Goal: Navigation & Orientation: Find specific page/section

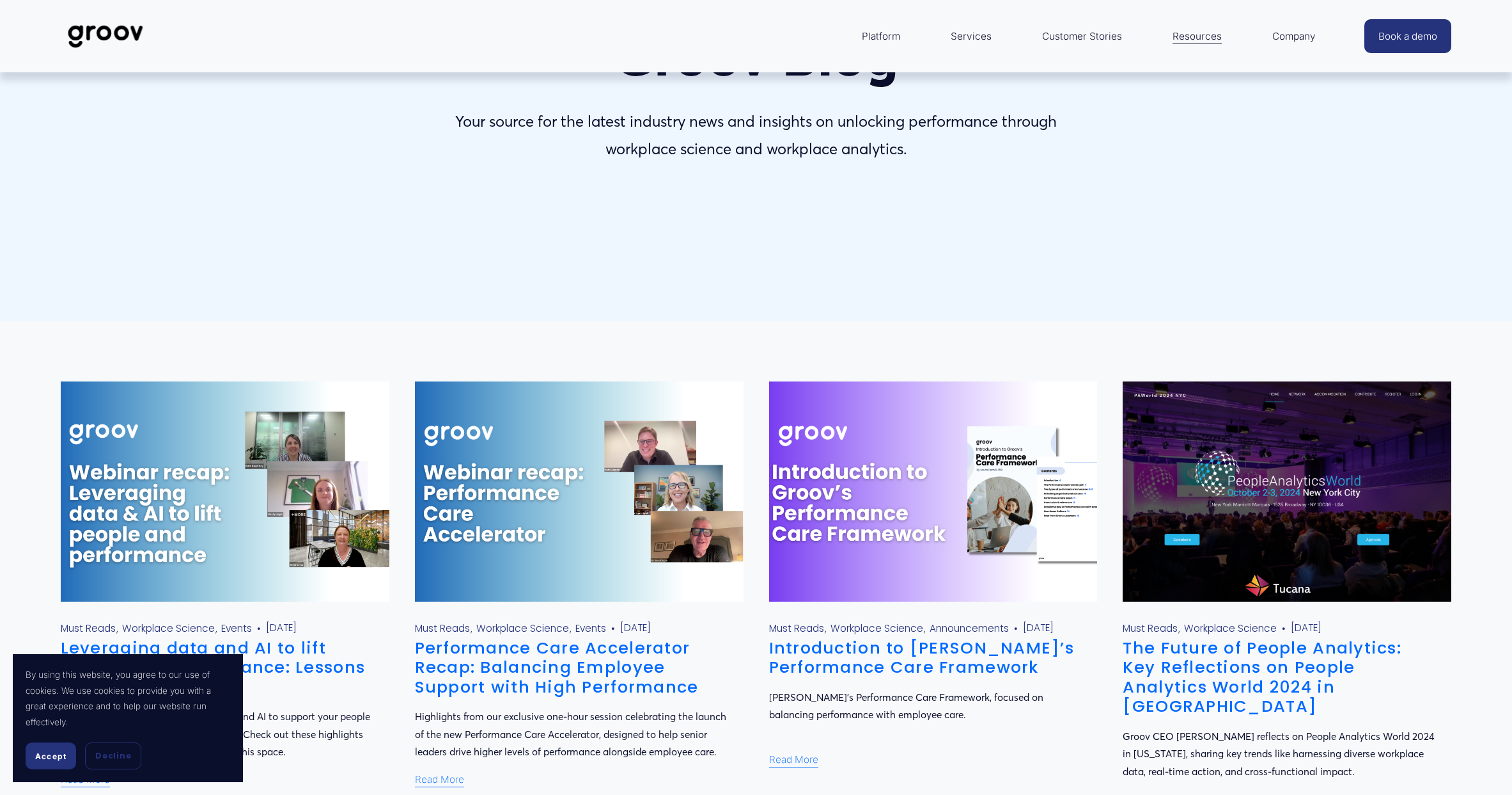
scroll to position [64, 0]
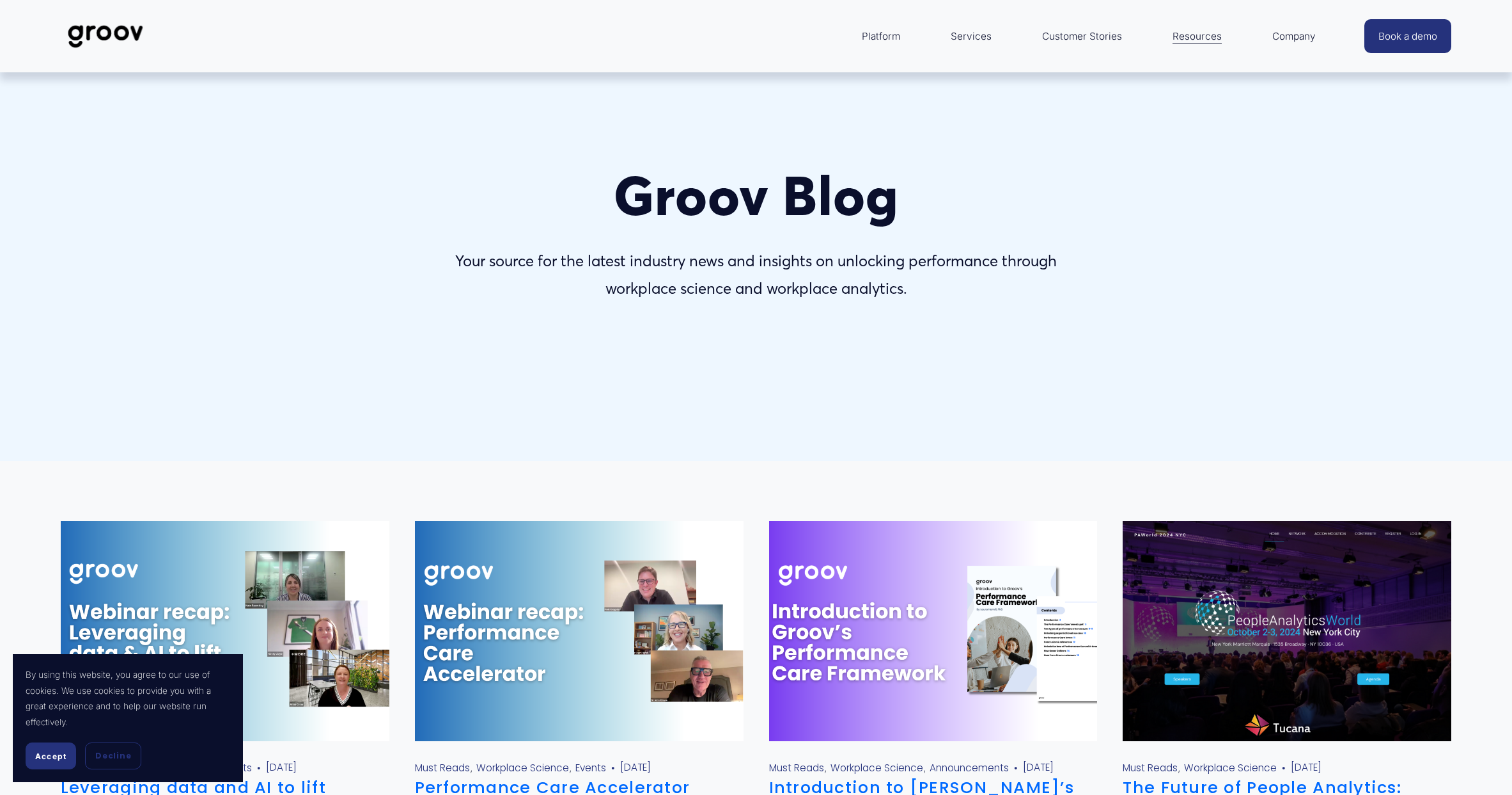
click at [92, 36] on img at bounding box center [105, 37] width 90 height 43
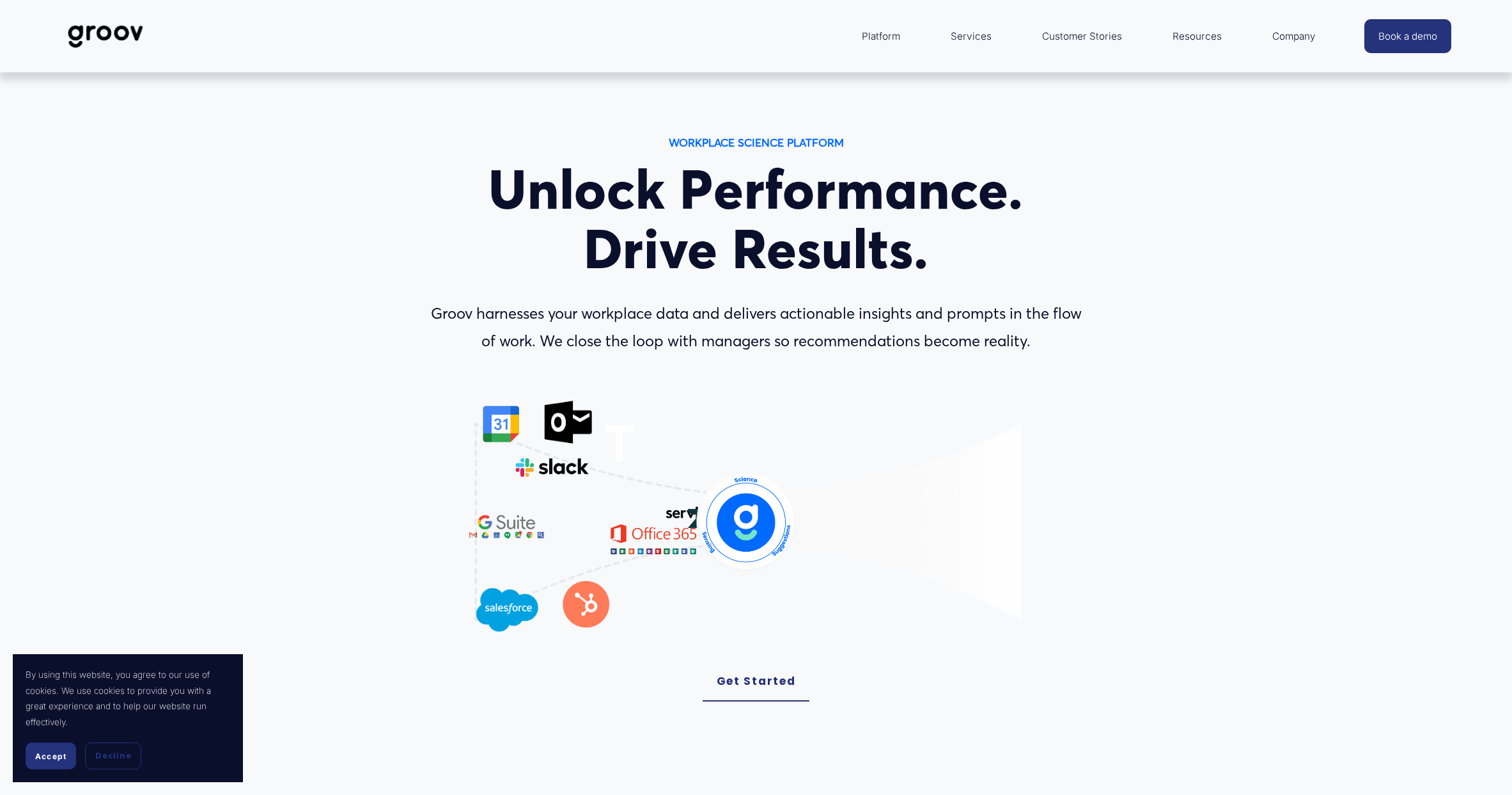
click at [1198, 36] on span "Resources" at bounding box center [1198, 37] width 49 height 18
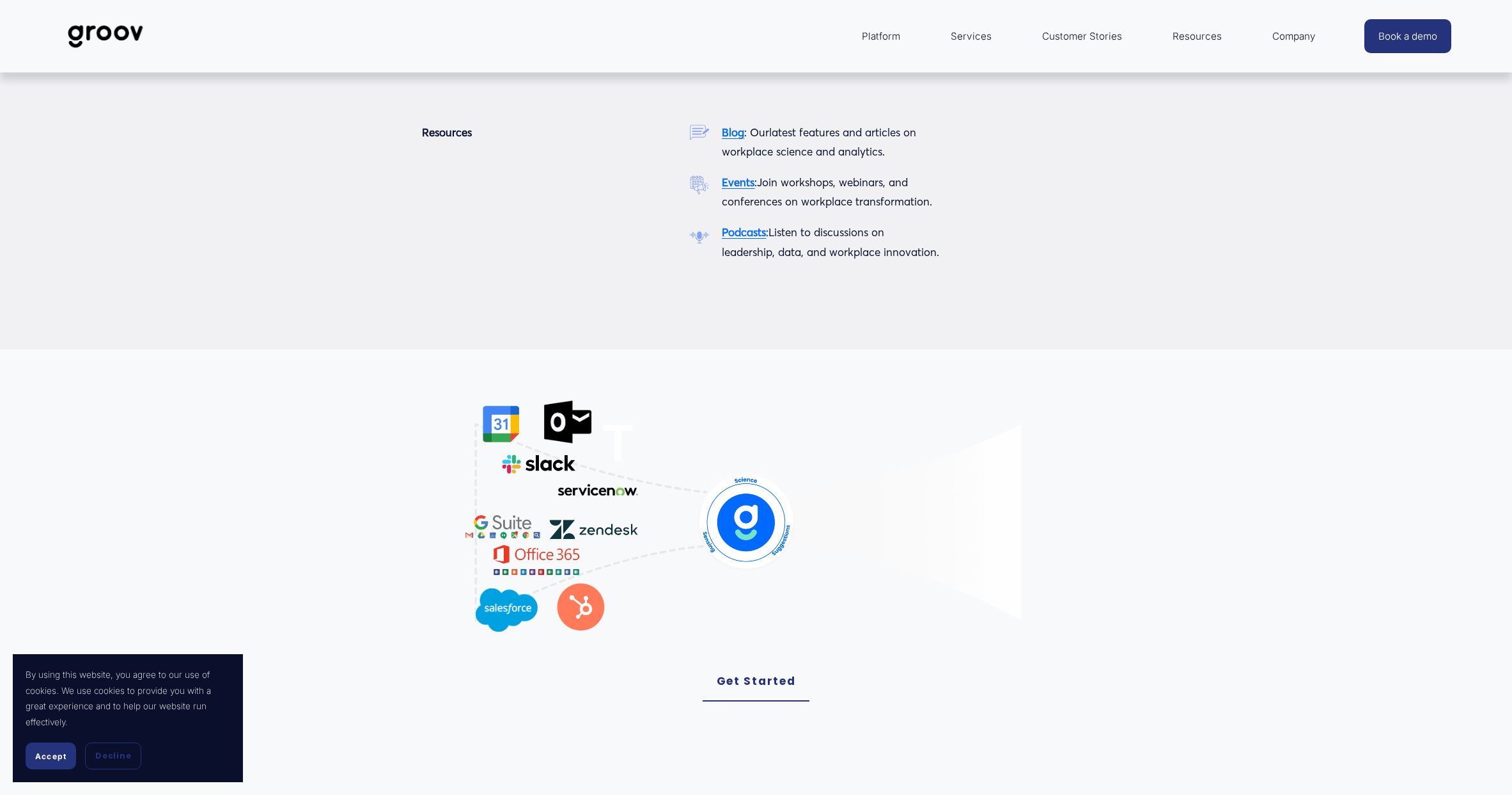
click at [733, 133] on strong "Blog" at bounding box center [733, 132] width 23 height 14
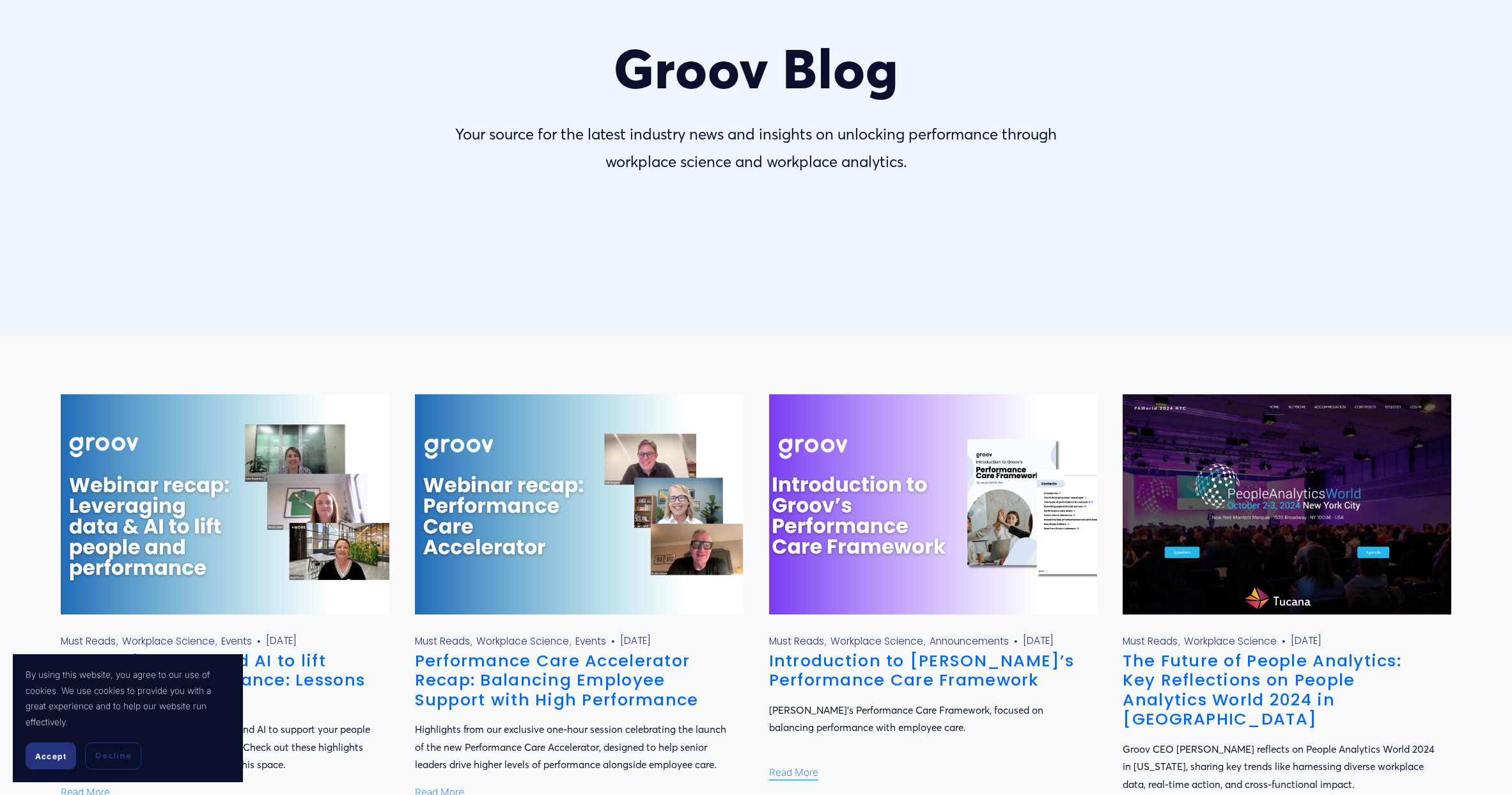
scroll to position [192, 0]
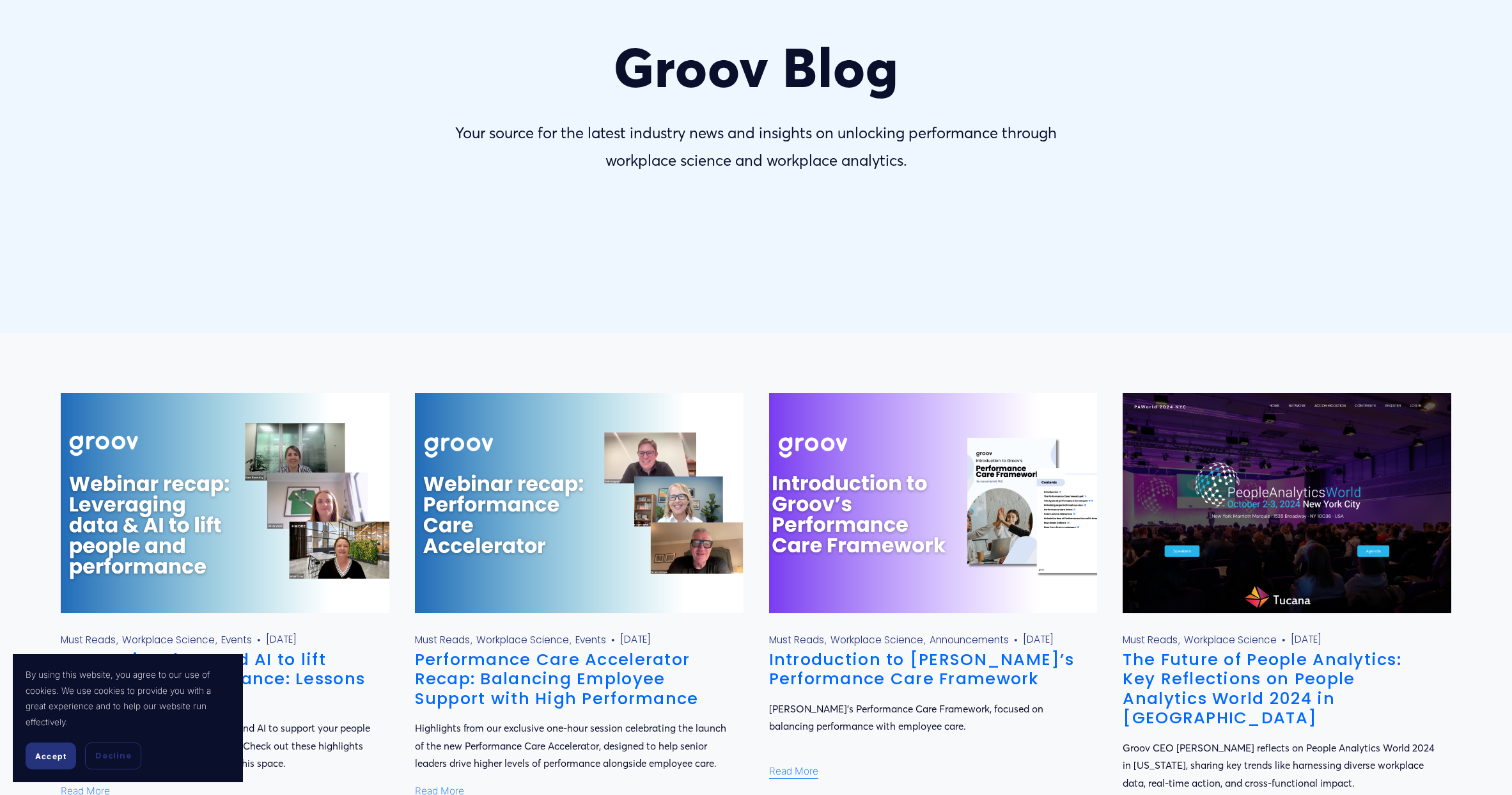
click at [60, 755] on span "Accept" at bounding box center [51, 756] width 32 height 10
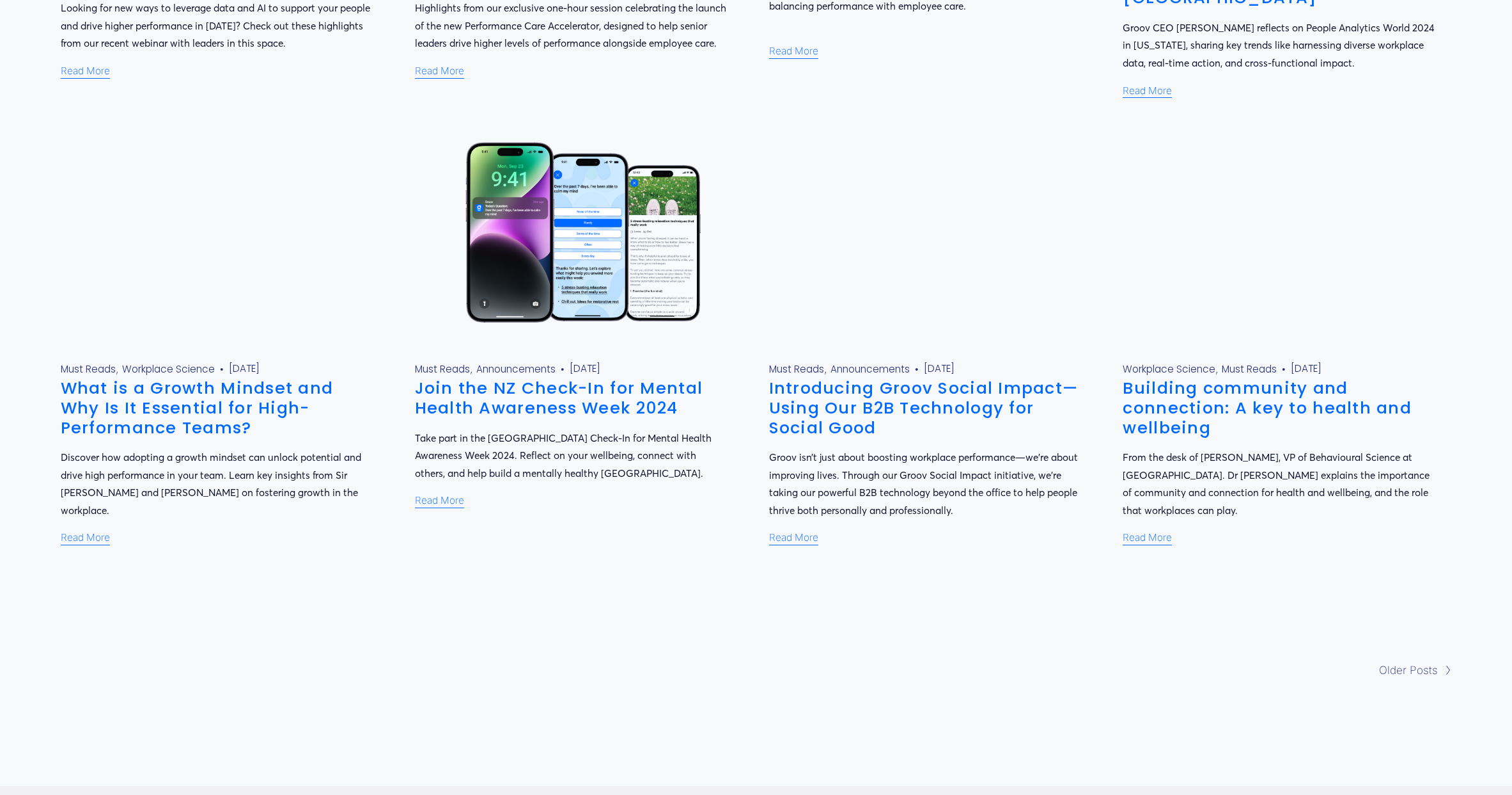
scroll to position [1152, 0]
